Goal: Communication & Community: Answer question/provide support

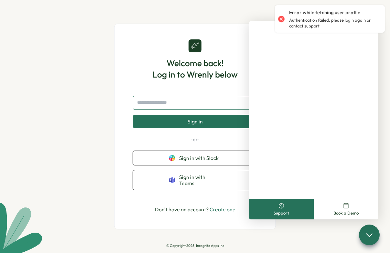
click at [189, 103] on input "text" at bounding box center [195, 103] width 124 height 14
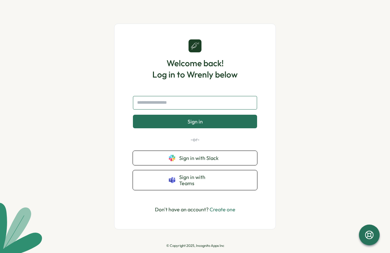
click at [200, 103] on input "text" at bounding box center [195, 103] width 124 height 14
type input "**********"
click at [193, 124] on span "Sign in" at bounding box center [195, 122] width 15 height 6
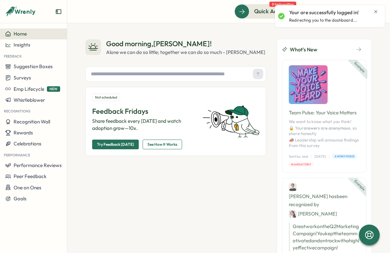
click at [376, 11] on icon "Close notification" at bounding box center [375, 11] width 3 height 3
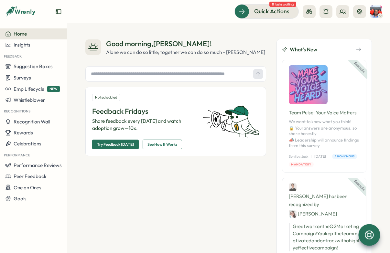
click at [369, 239] on icon at bounding box center [369, 235] width 9 height 9
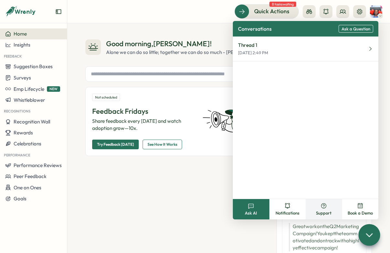
click at [322, 209] on button "Support" at bounding box center [324, 209] width 37 height 20
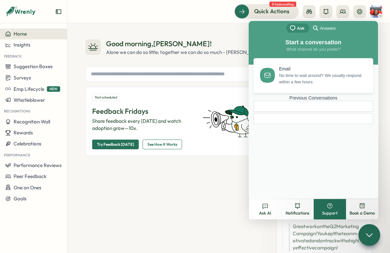
click at [304, 101] on div "Previous Conversations" at bounding box center [313, 97] width 120 height 5
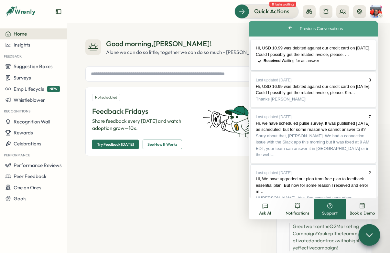
click at [303, 63] on span "Received . Waiting for an answer" at bounding box center [292, 61] width 56 height 5
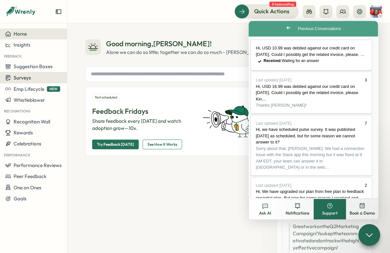
click at [24, 78] on span "Surveys" at bounding box center [22, 78] width 17 height 6
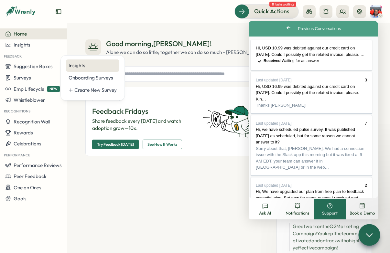
click at [82, 66] on div "Insights" at bounding box center [93, 65] width 48 height 7
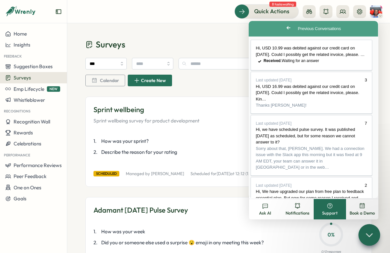
click at [261, 199] on button "Close" at bounding box center [255, 203] width 12 height 8
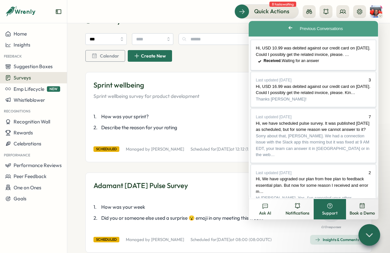
scroll to position [27, 0]
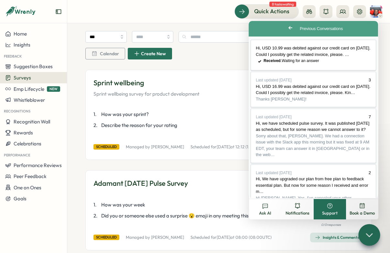
click at [286, 26] on span "Go back" at bounding box center [290, 28] width 8 height 8
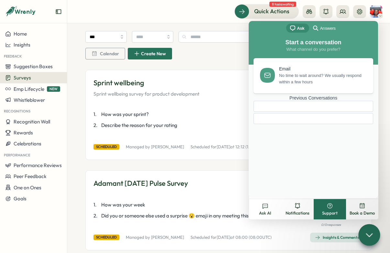
click at [269, 27] on div "chat-square Ask search-medium Answers" at bounding box center [313, 29] width 129 height 16
click at [211, 106] on div "1 . How was your sprint? 2 . Describe the reason for your rating 0 % 0 / 4 resp…" at bounding box center [228, 120] width 270 height 34
click at [363, 235] on div at bounding box center [369, 235] width 22 height 22
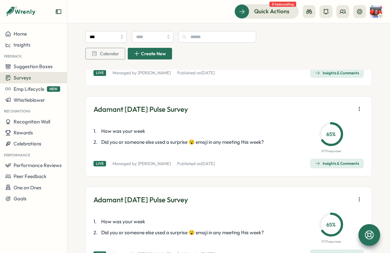
scroll to position [296, 0]
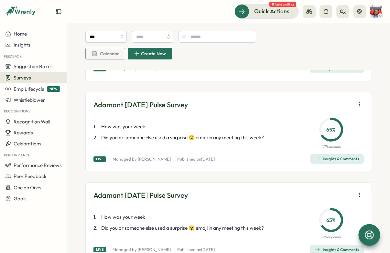
click at [336, 159] on div "Insights & Comments" at bounding box center [337, 158] width 44 height 5
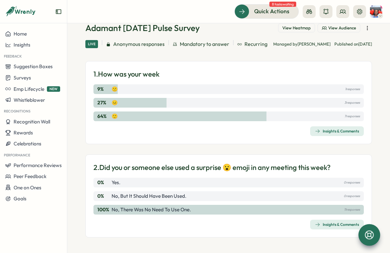
scroll to position [42, 0]
click at [338, 133] on div "Insights & Comments" at bounding box center [337, 131] width 44 height 5
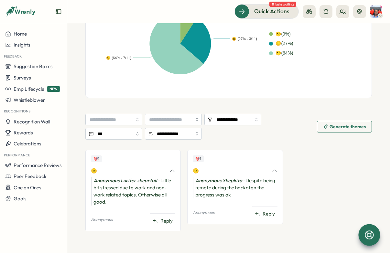
scroll to position [193, 0]
click at [27, 44] on span "Insights" at bounding box center [22, 45] width 17 height 6
click at [367, 232] on icon at bounding box center [369, 235] width 9 height 9
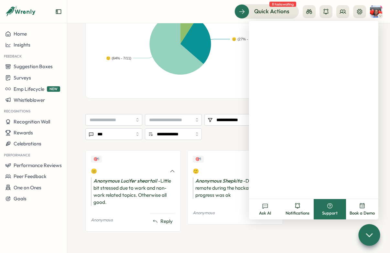
click at [328, 206] on circle at bounding box center [330, 205] width 5 height 5
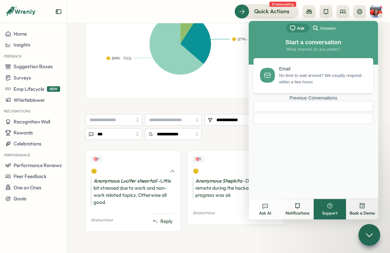
click at [305, 124] on div at bounding box center [313, 118] width 120 height 11
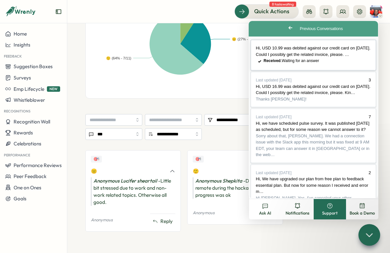
click at [310, 58] on div "Hi, USD 10.99 was debited against our credit card on 13 August 2025. Could I po…" at bounding box center [313, 51] width 115 height 13
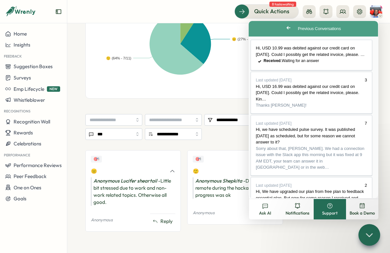
type textarea "**********"
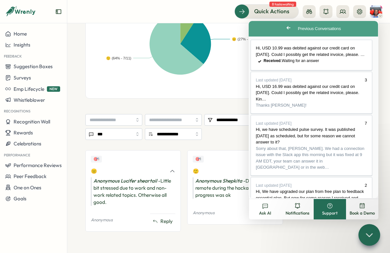
scroll to position [30, 0]
click at [261, 199] on button "Close" at bounding box center [255, 203] width 12 height 8
